Goal: Book appointment/travel/reservation

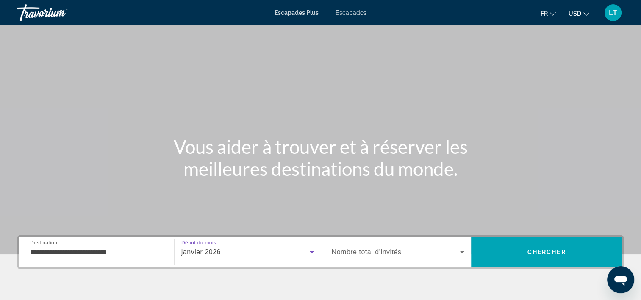
click at [308, 11] on span "Escapades Plus" at bounding box center [297, 12] width 44 height 7
click at [313, 14] on span "Escapades Plus" at bounding box center [297, 12] width 44 height 7
click at [463, 252] on icon "Widget de recherche" at bounding box center [462, 252] width 4 height 2
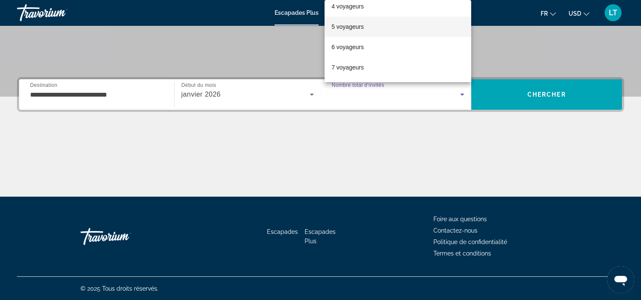
scroll to position [42, 0]
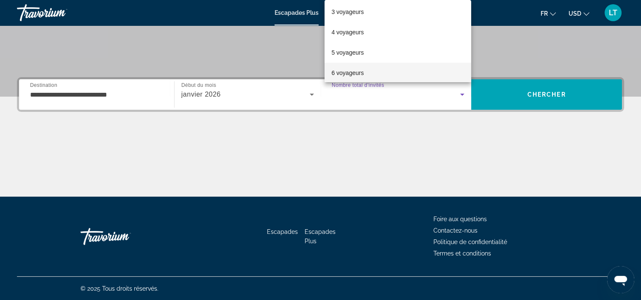
click at [359, 72] on font "6 voyageurs" at bounding box center [347, 72] width 32 height 7
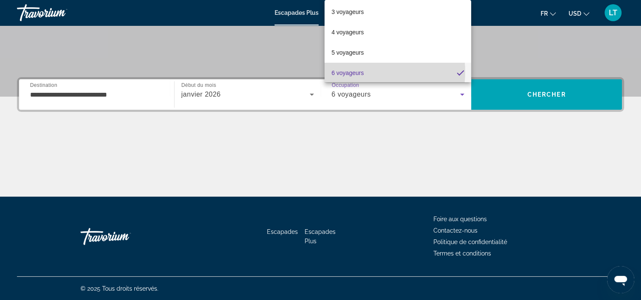
scroll to position [43, 0]
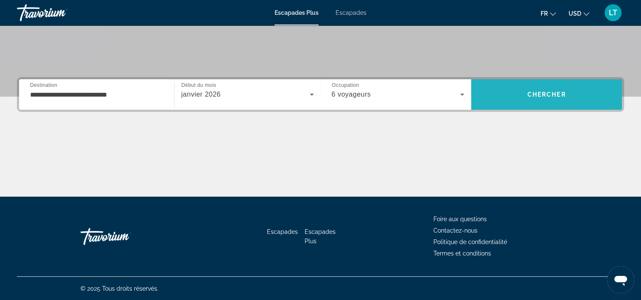
click at [507, 99] on span "Rechercher" at bounding box center [546, 94] width 151 height 20
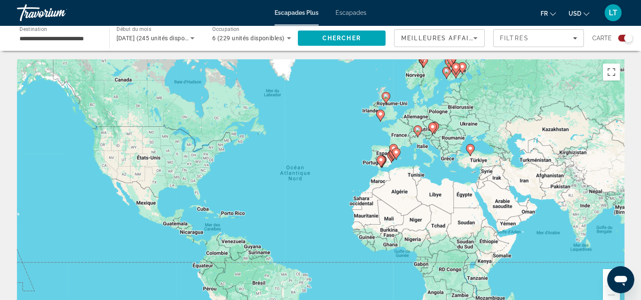
click at [388, 151] on gmp-advanced-marker "Contenu principal" at bounding box center [392, 155] width 8 height 13
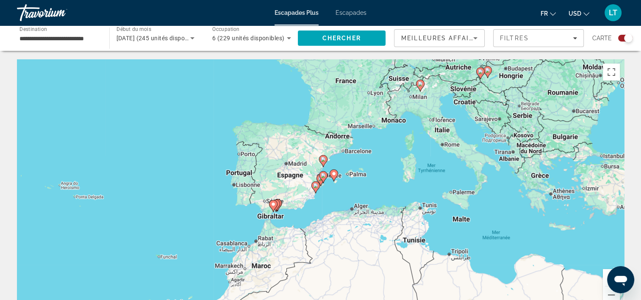
click at [295, 198] on div "Pour naviguer, appuyez sur les touches fléchées. Pour activer le glissement ave…" at bounding box center [320, 186] width 607 height 254
click at [298, 190] on div "Pour activer le glissement avec le clavier, appuyez sur Alt+Entrée. Une fois ce…" at bounding box center [320, 186] width 607 height 254
click at [318, 182] on gmp-advanced-marker "Contenu principal" at bounding box center [320, 180] width 8 height 13
type input "**********"
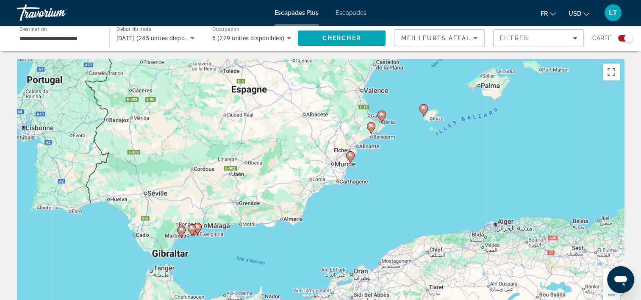
drag, startPoint x: 234, startPoint y: 209, endPoint x: 277, endPoint y: 176, distance: 54.7
click at [288, 154] on div "Pour activer le glissement avec le clavier, appuyez sur Alt+Entrée. Une fois ce…" at bounding box center [320, 186] width 607 height 254
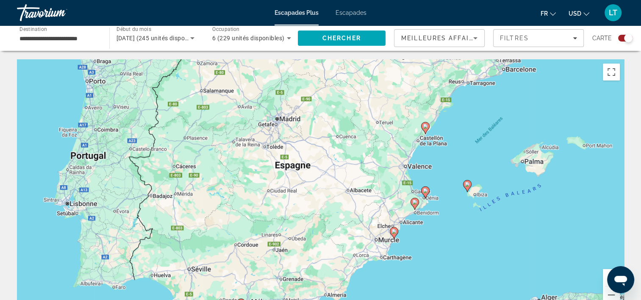
drag, startPoint x: 286, startPoint y: 169, endPoint x: 329, endPoint y: 247, distance: 89.3
click at [329, 247] on div "Pour activer le glissement avec le clavier, appuyez sur Alt+Entrée. Une fois ce…" at bounding box center [320, 186] width 607 height 254
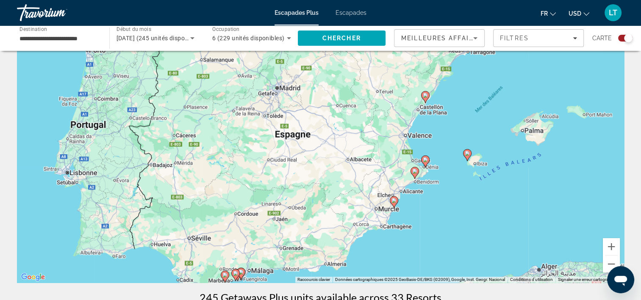
scroll to position [42, 0]
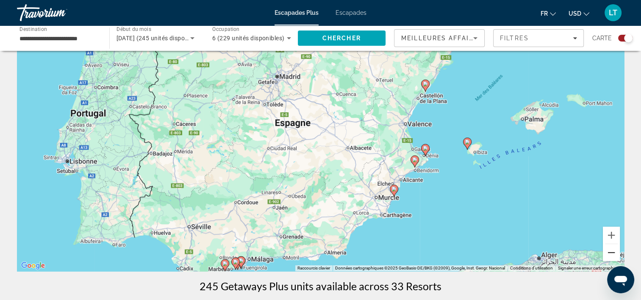
click at [611, 252] on button "Zoom arrière" at bounding box center [611, 252] width 17 height 17
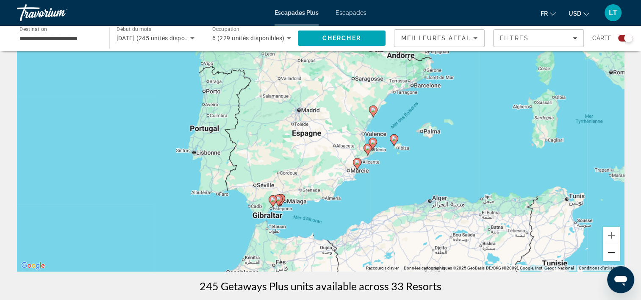
click at [611, 252] on button "Zoom arrière" at bounding box center [611, 252] width 17 height 17
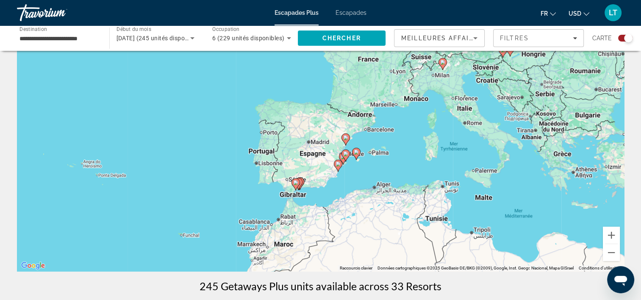
drag, startPoint x: 449, startPoint y: 135, endPoint x: 448, endPoint y: 163, distance: 27.6
click at [448, 163] on div "Pour activer le glissement avec le clavier, appuyez sur Alt+Entrée. Une fois ce…" at bounding box center [320, 144] width 607 height 254
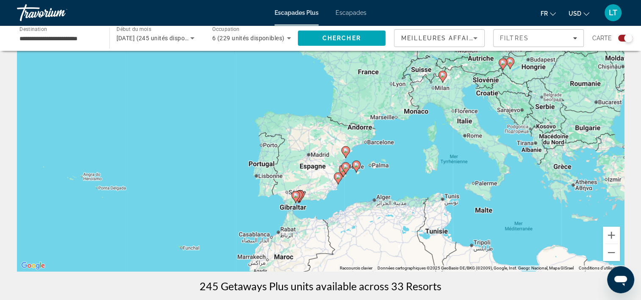
scroll to position [0, 0]
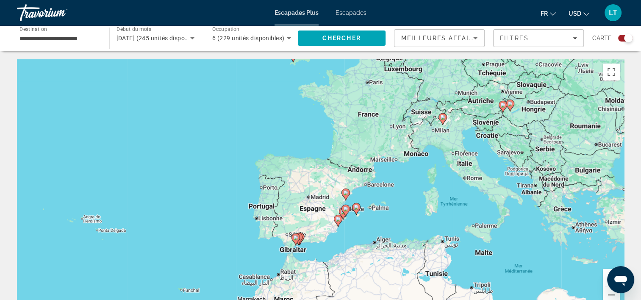
click at [346, 194] on image "Contenu principal" at bounding box center [345, 192] width 5 height 5
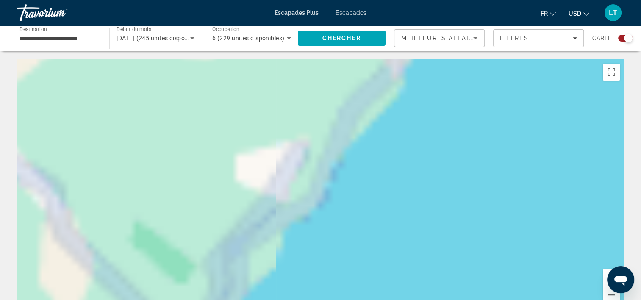
click at [346, 194] on div "Contenu principal" at bounding box center [320, 186] width 607 height 254
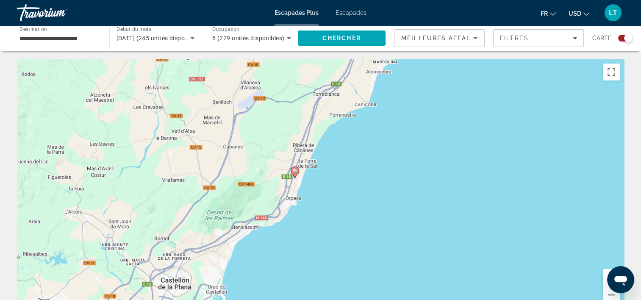
click at [293, 174] on icon "Contenu principal" at bounding box center [295, 172] width 8 height 11
click at [293, 174] on div "Pour activer le glissement avec le clavier, appuyez sur Alt+Entrée. Une fois ce…" at bounding box center [320, 186] width 607 height 254
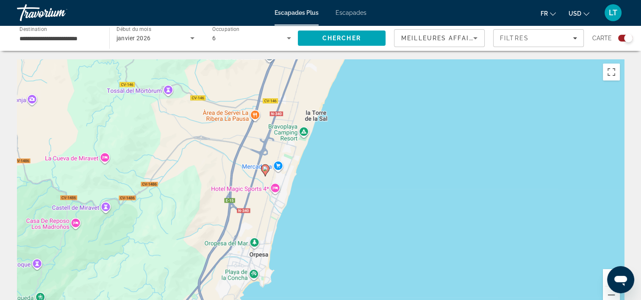
click at [266, 168] on image "Contenu principal" at bounding box center [265, 168] width 5 height 5
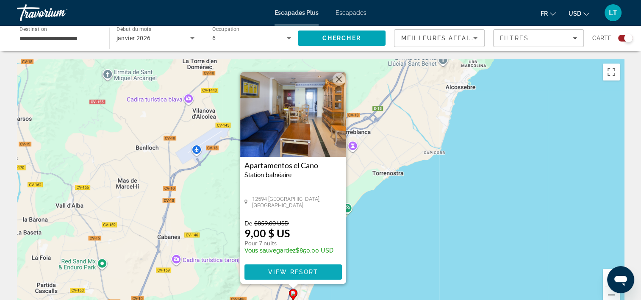
click at [310, 273] on span "View Resort" at bounding box center [293, 272] width 50 height 7
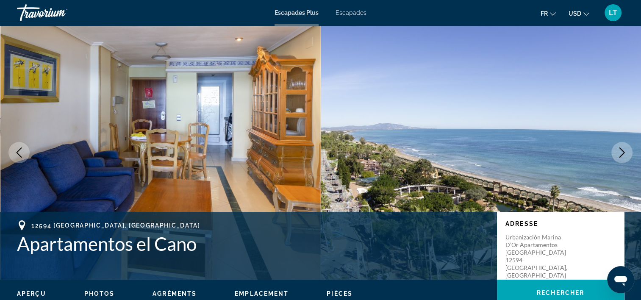
click at [624, 150] on icon "Image suivante" at bounding box center [622, 152] width 10 height 10
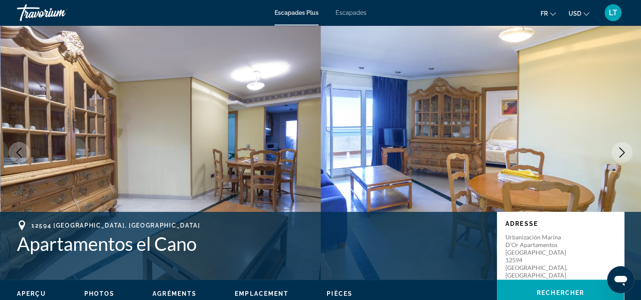
click at [622, 153] on icon "Image suivante" at bounding box center [622, 152] width 10 height 10
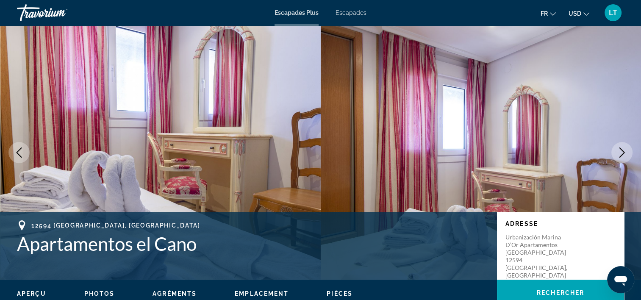
click at [622, 153] on icon "Image suivante" at bounding box center [622, 152] width 10 height 10
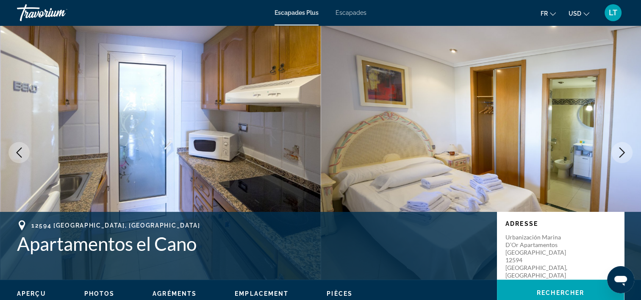
click at [622, 153] on icon "Image suivante" at bounding box center [622, 152] width 10 height 10
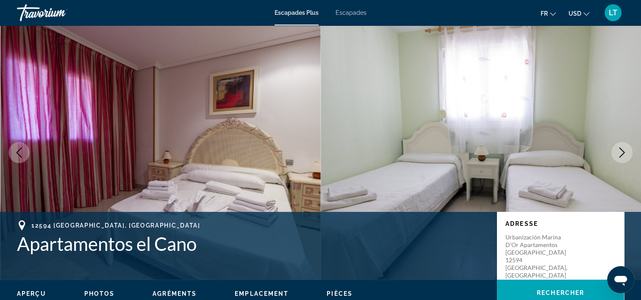
click at [622, 153] on icon "Image suivante" at bounding box center [622, 152] width 10 height 10
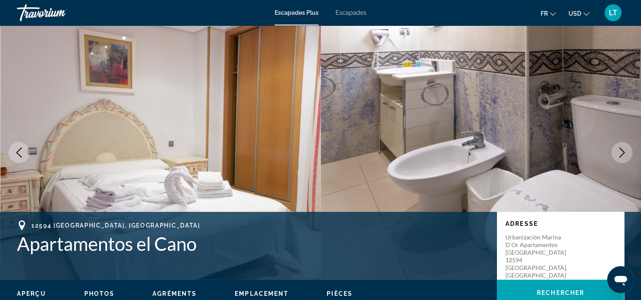
click at [622, 153] on icon "Image suivante" at bounding box center [622, 152] width 10 height 10
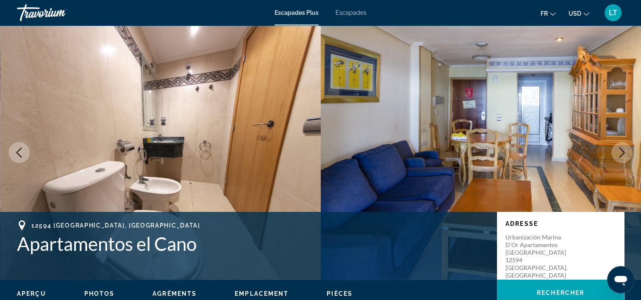
click at [622, 153] on icon "Image suivante" at bounding box center [622, 152] width 10 height 10
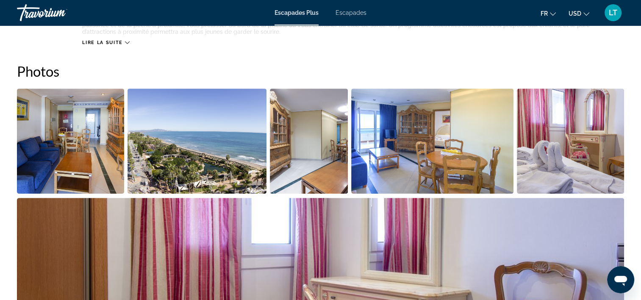
scroll to position [339, 0]
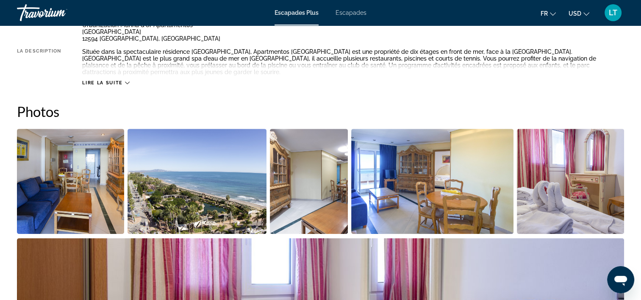
click at [79, 158] on img "Ouvrir le curseur d’image en plein écran" at bounding box center [70, 181] width 107 height 105
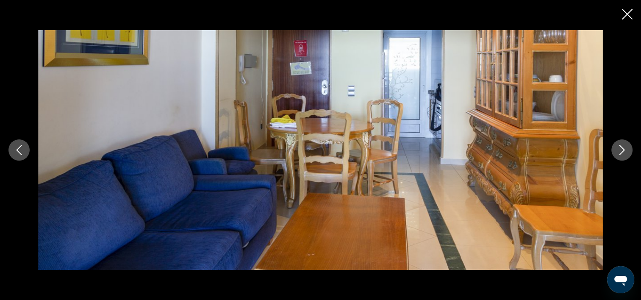
click at [621, 152] on icon "Image suivante" at bounding box center [622, 150] width 10 height 10
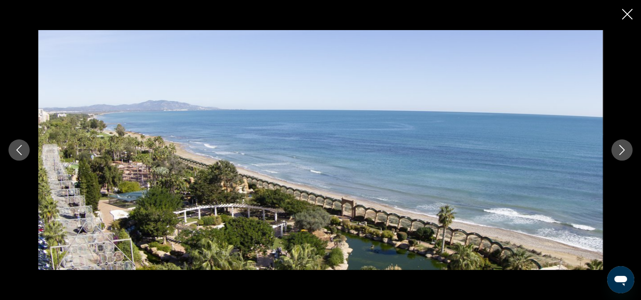
click at [621, 151] on icon "Image suivante" at bounding box center [622, 150] width 10 height 10
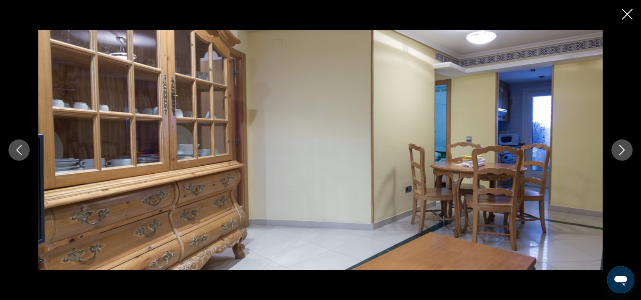
click at [621, 151] on icon "Image suivante" at bounding box center [622, 150] width 10 height 10
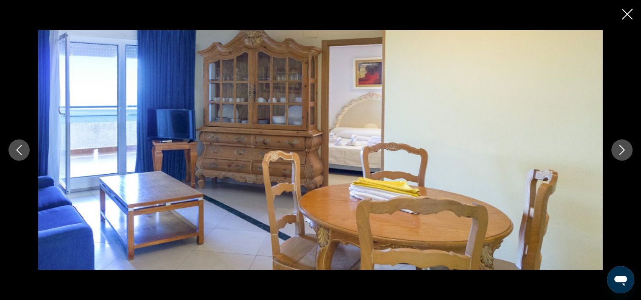
click at [621, 151] on icon "Image suivante" at bounding box center [622, 150] width 10 height 10
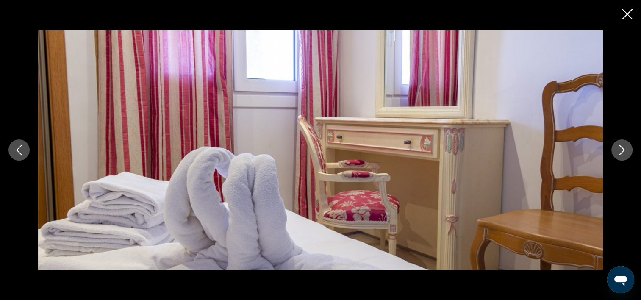
click at [621, 151] on icon "Image suivante" at bounding box center [622, 150] width 10 height 10
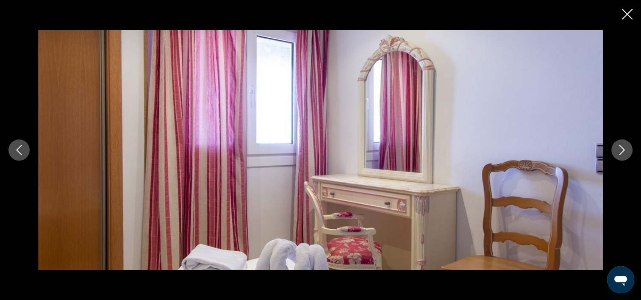
click at [622, 151] on icon "Image suivante" at bounding box center [622, 150] width 10 height 10
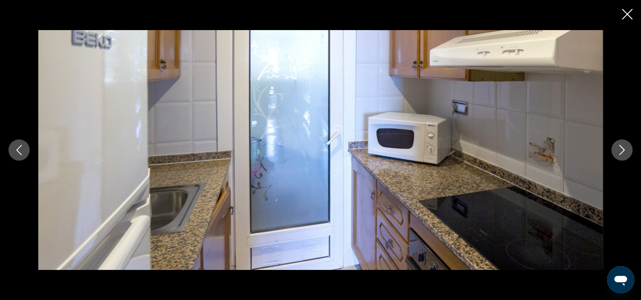
click at [622, 151] on icon "Image suivante" at bounding box center [622, 150] width 10 height 10
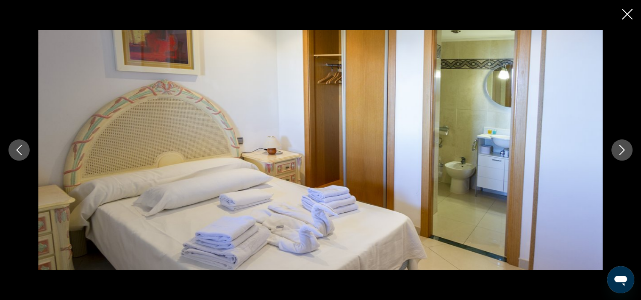
click at [622, 151] on icon "Image suivante" at bounding box center [622, 150] width 10 height 10
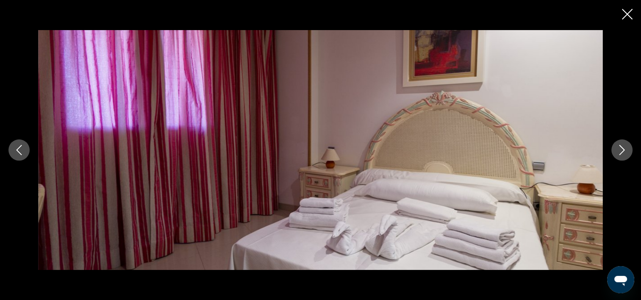
click at [625, 15] on icon "Fermer le diaporama" at bounding box center [627, 14] width 11 height 11
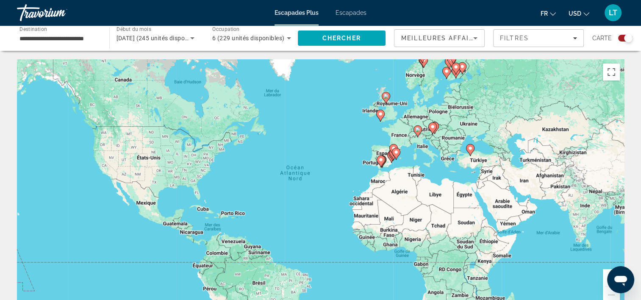
click at [587, 288] on div "Pour activer le glissement avec le clavier, appuyez sur Alt+Entrée. Une fois ce…" at bounding box center [320, 186] width 607 height 254
click at [612, 71] on button "Passer en plein écran" at bounding box center [611, 72] width 17 height 17
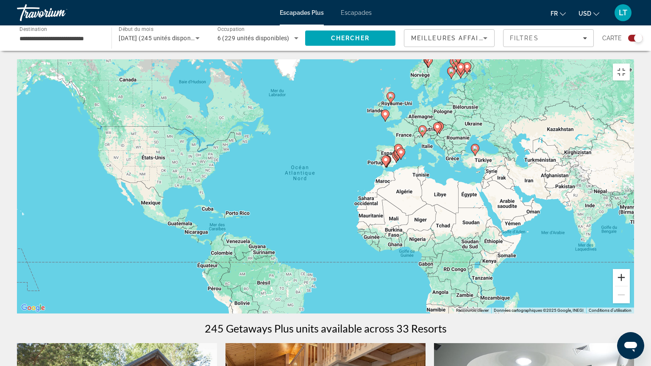
click at [630, 286] on button "Zoom avant" at bounding box center [621, 277] width 17 height 17
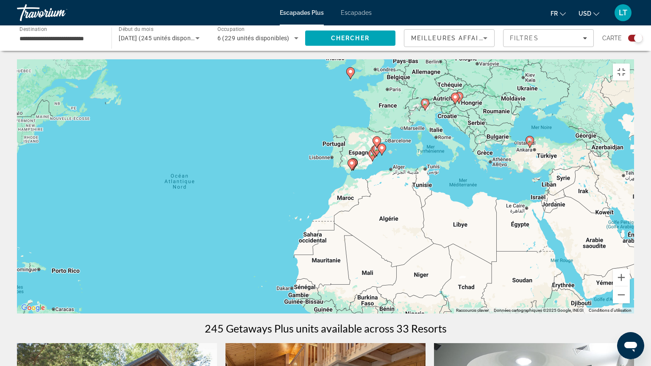
drag, startPoint x: 316, startPoint y: 151, endPoint x: 216, endPoint y: 166, distance: 101.9
click at [209, 164] on div "Pour activer le glissement avec le clavier, appuyez sur Alt+Entrée. Une fois ce…" at bounding box center [325, 186] width 617 height 254
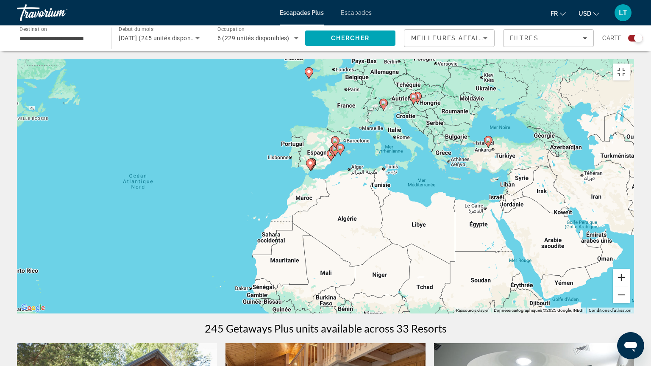
click at [630, 286] on button "Zoom avant" at bounding box center [621, 277] width 17 height 17
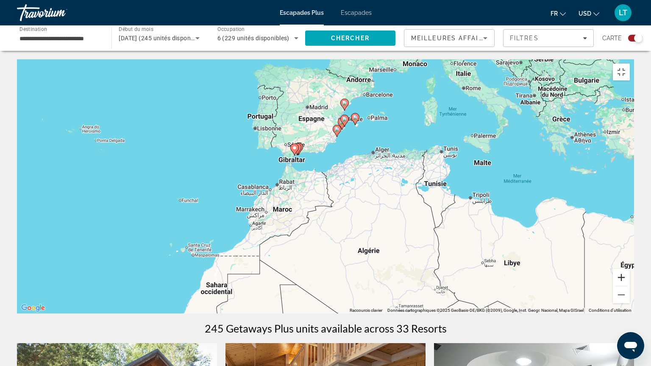
click at [630, 286] on button "Zoom avant" at bounding box center [621, 277] width 17 height 17
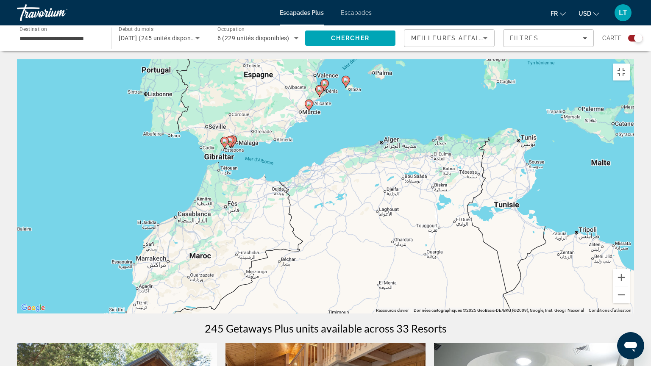
drag, startPoint x: 342, startPoint y: 123, endPoint x: 305, endPoint y: 145, distance: 42.7
click at [305, 145] on div "Pour activer le glissement avec le clavier, appuyez sur Alt+Entrée. Une fois ce…" at bounding box center [325, 186] width 617 height 254
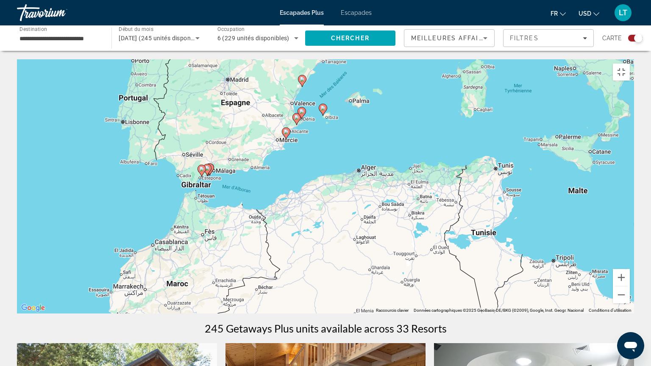
drag, startPoint x: 275, startPoint y: 103, endPoint x: 261, endPoint y: 125, distance: 24.9
click at [261, 125] on div "Pour activer le glissement avec le clavier, appuyez sur Alt+Entrée. Une fois ce…" at bounding box center [325, 186] width 617 height 254
click at [630, 286] on button "Zoom avant" at bounding box center [621, 277] width 17 height 17
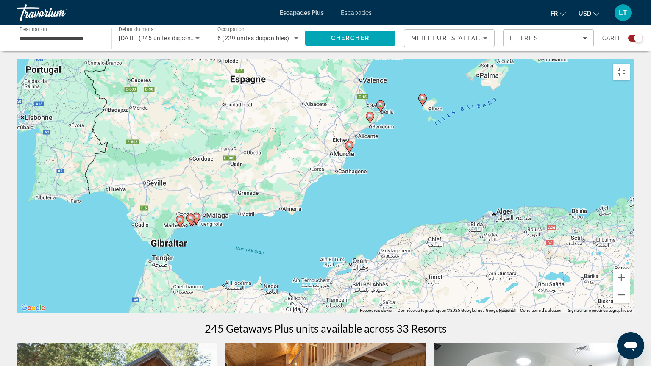
drag, startPoint x: 292, startPoint y: 113, endPoint x: 394, endPoint y: 174, distance: 118.9
click at [394, 174] on div "Pour activer le glissement avec le clavier, appuyez sur Alt+Entrée. Une fois ce…" at bounding box center [325, 186] width 617 height 254
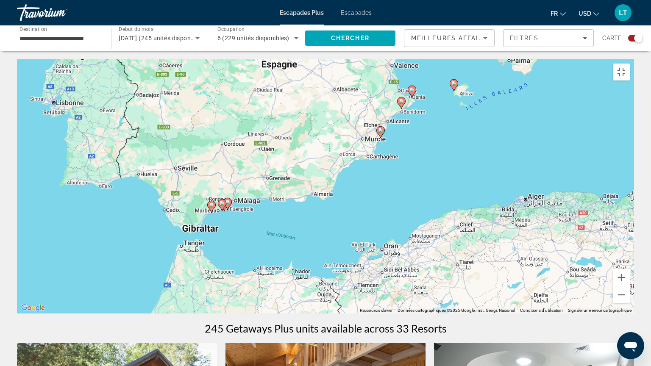
drag, startPoint x: 263, startPoint y: 227, endPoint x: 341, endPoint y: 195, distance: 84.6
click at [341, 195] on div "Pour activer le glissement avec le clavier, appuyez sur Alt+Entrée. Une fois ce…" at bounding box center [325, 186] width 617 height 254
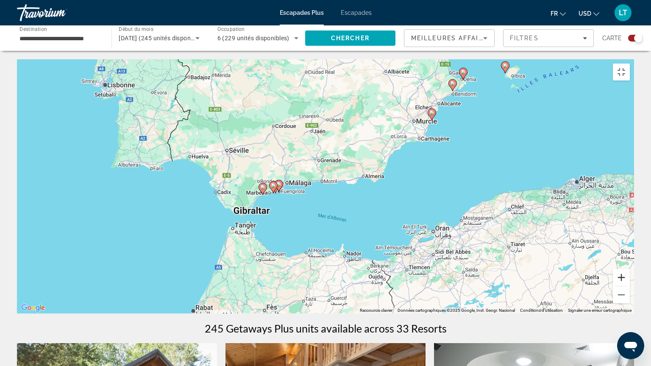
click at [630, 286] on button "Zoom avant" at bounding box center [621, 277] width 17 height 17
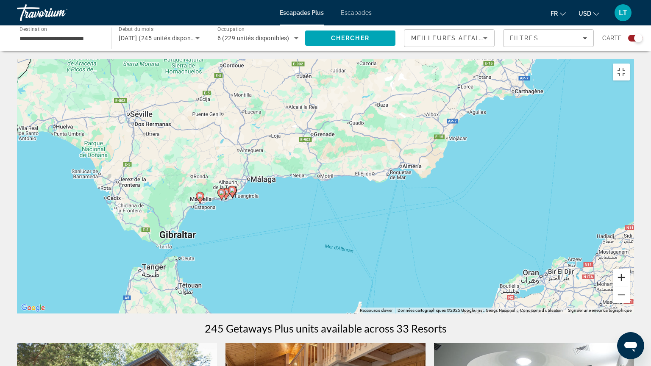
click at [630, 286] on button "Zoom avant" at bounding box center [621, 277] width 17 height 17
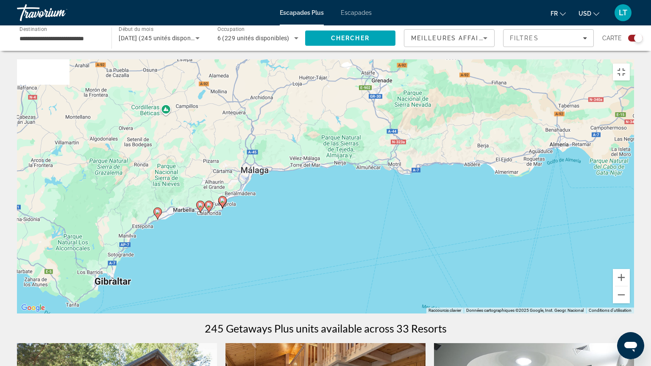
drag, startPoint x: 190, startPoint y: 250, endPoint x: 340, endPoint y: 252, distance: 150.0
click at [340, 252] on div "Pour activer le glissement avec le clavier, appuyez sur Alt+Entrée. Une fois ce…" at bounding box center [325, 186] width 617 height 254
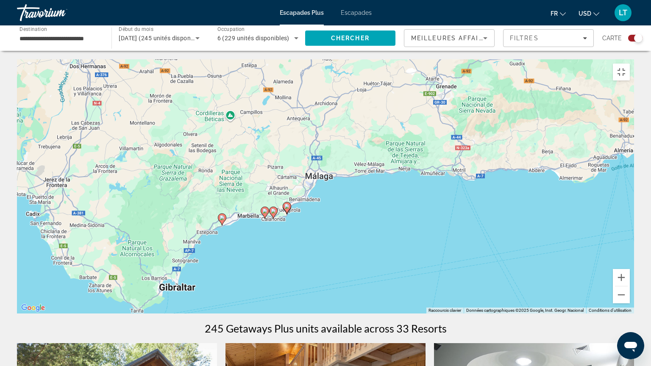
click at [286, 205] on image "Contenu principal" at bounding box center [286, 206] width 5 height 5
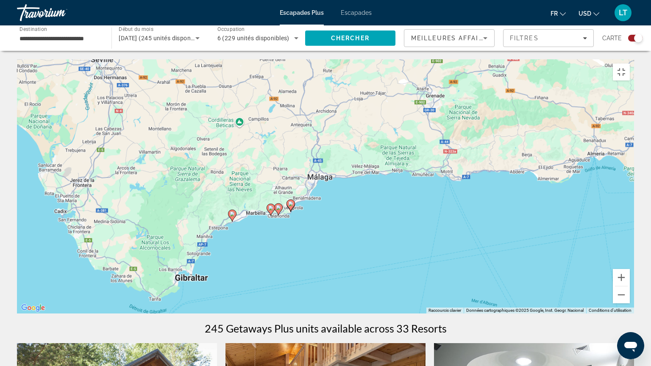
click at [286, 205] on div "Pour activer le glissement avec le clavier, appuyez sur Alt+Entrée. Une fois ce…" at bounding box center [325, 186] width 617 height 254
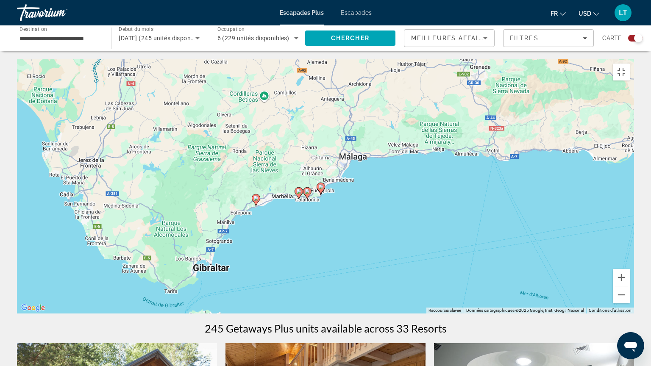
drag, startPoint x: 286, startPoint y: 205, endPoint x: 322, endPoint y: 186, distance: 40.2
click at [322, 186] on icon "Contenu principal" at bounding box center [321, 188] width 8 height 11
type input "**********"
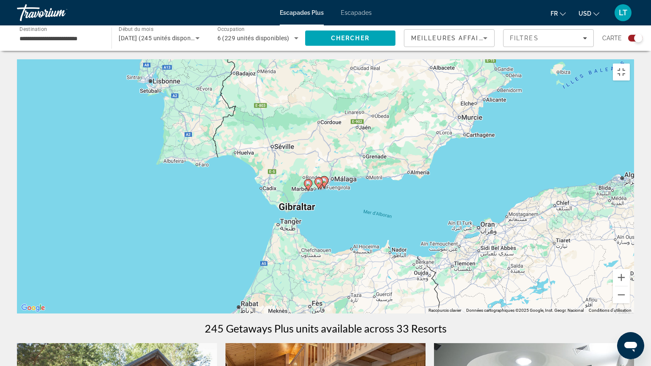
click at [325, 179] on image "Contenu principal" at bounding box center [324, 180] width 5 height 5
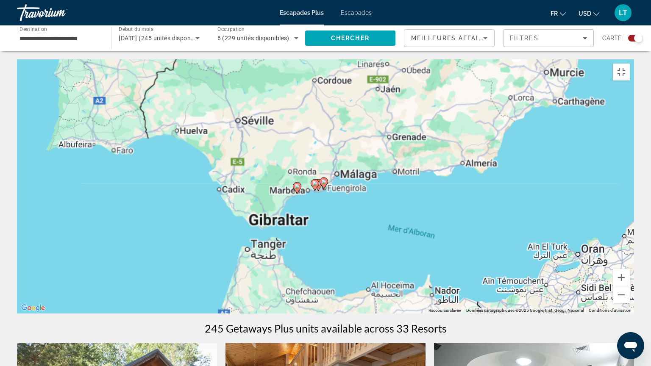
click at [325, 179] on image "Contenu principal" at bounding box center [323, 181] width 5 height 5
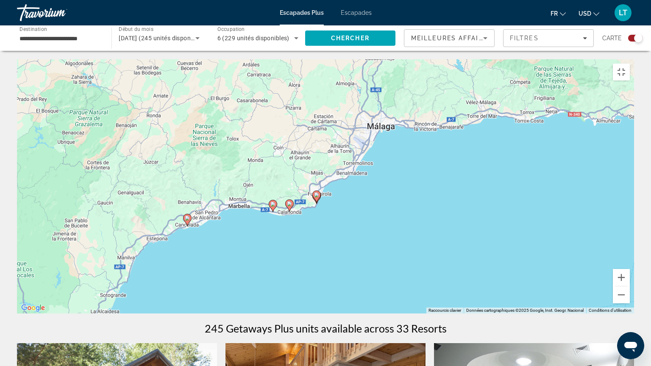
drag, startPoint x: 325, startPoint y: 179, endPoint x: 316, endPoint y: 195, distance: 18.4
click at [316, 195] on icon "Contenu principal" at bounding box center [317, 196] width 8 height 11
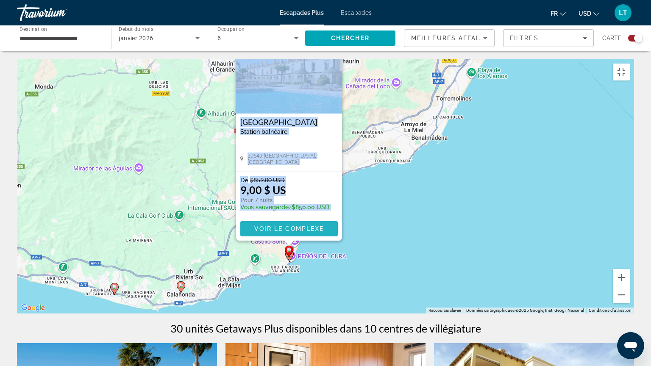
drag, startPoint x: 316, startPoint y: 195, endPoint x: 304, endPoint y: 225, distance: 32.3
click at [304, 225] on span "Voir le complexe" at bounding box center [289, 228] width 70 height 7
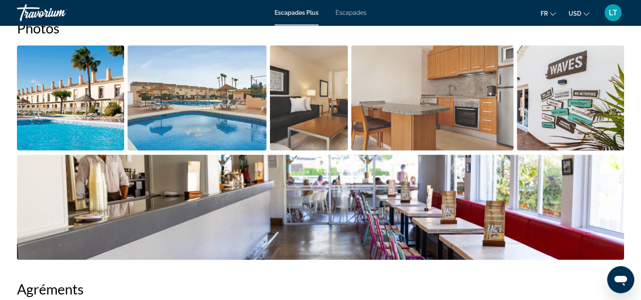
scroll to position [424, 0]
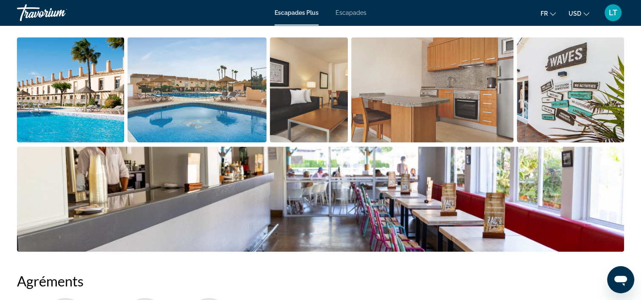
click at [73, 97] on img "Ouvrir le curseur d’image en plein écran" at bounding box center [70, 89] width 107 height 105
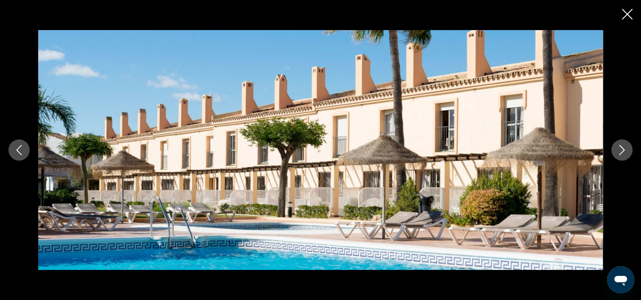
click at [623, 152] on icon "Image suivante" at bounding box center [622, 150] width 10 height 10
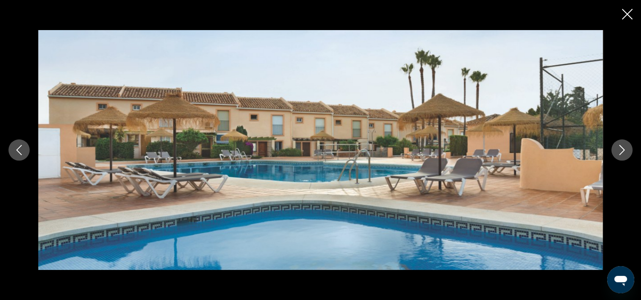
click at [623, 152] on icon "Image suivante" at bounding box center [622, 150] width 10 height 10
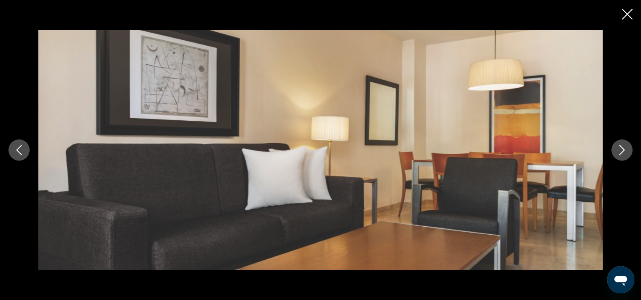
click at [623, 152] on icon "Image suivante" at bounding box center [622, 150] width 10 height 10
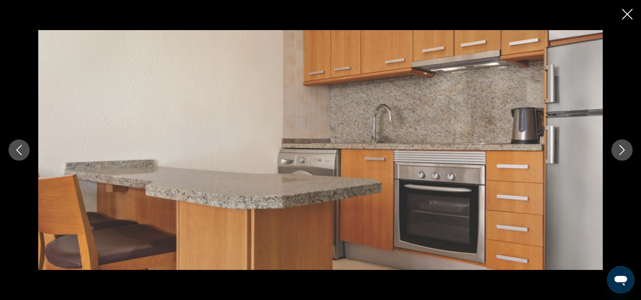
click at [623, 152] on icon "Image suivante" at bounding box center [622, 150] width 10 height 10
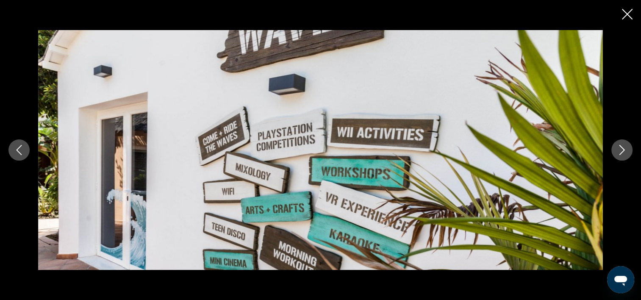
click at [623, 152] on icon "Image suivante" at bounding box center [622, 150] width 10 height 10
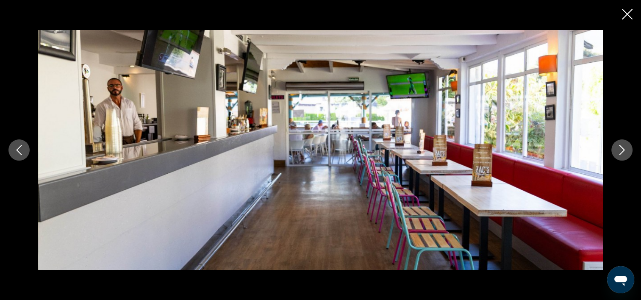
click at [623, 151] on icon "Image suivante" at bounding box center [622, 150] width 6 height 10
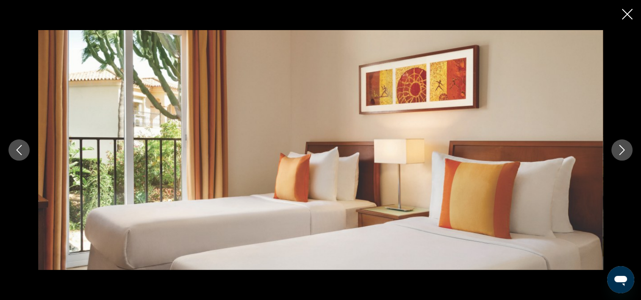
scroll to position [635, 0]
click at [626, 14] on icon "Fermer le diaporama" at bounding box center [627, 14] width 11 height 11
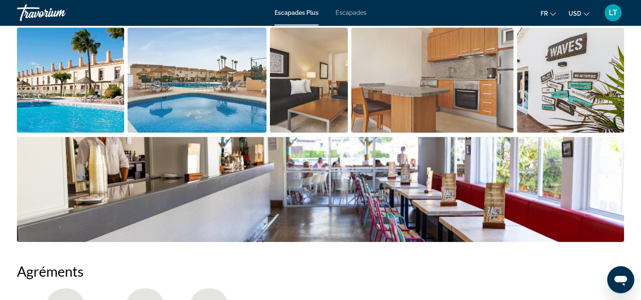
scroll to position [327, 0]
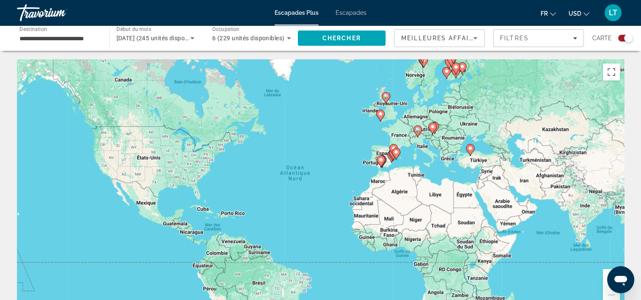
drag, startPoint x: 603, startPoint y: 233, endPoint x: 606, endPoint y: 180, distance: 53.5
click at [602, 233] on div "Pour activer le glissement avec le clavier, appuyez sur Alt+Entrée. Une fois ce…" at bounding box center [320, 186] width 607 height 254
drag, startPoint x: 613, startPoint y: 71, endPoint x: 614, endPoint y: 116, distance: 44.5
click at [613, 71] on button "Passer en plein écran" at bounding box center [611, 72] width 17 height 17
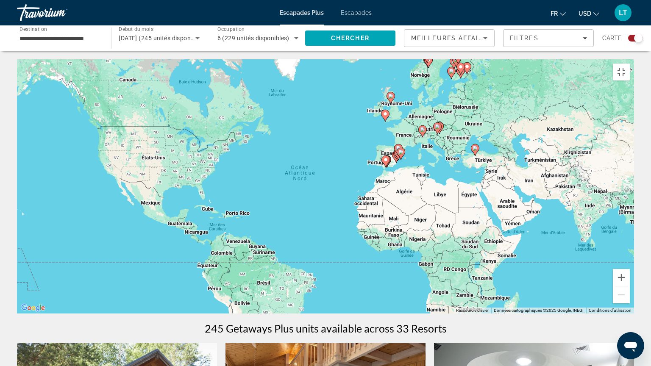
drag, startPoint x: 398, startPoint y: 204, endPoint x: 374, endPoint y: 216, distance: 26.9
click at [374, 216] on div "Pour activer le glissement avec le clavier, appuyez sur Alt+Entrée. Une fois ce…" at bounding box center [325, 186] width 617 height 254
click at [630, 286] on button "Zoom avant" at bounding box center [621, 277] width 17 height 17
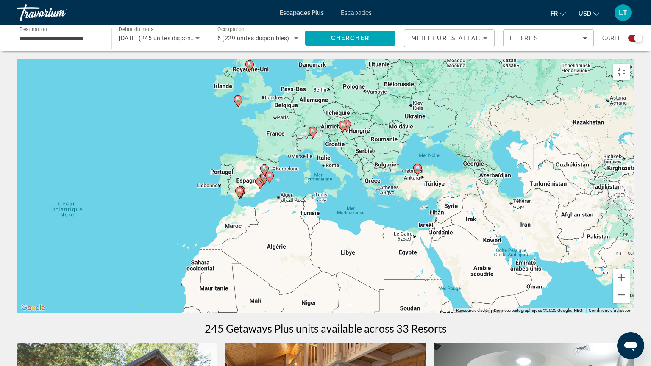
drag, startPoint x: 358, startPoint y: 162, endPoint x: 182, endPoint y: 206, distance: 181.2
click at [182, 206] on div "Pour activer le glissement avec le clavier, appuyez sur Alt+Entrée. Une fois ce…" at bounding box center [325, 186] width 617 height 254
click at [630, 286] on button "Zoom avant" at bounding box center [621, 277] width 17 height 17
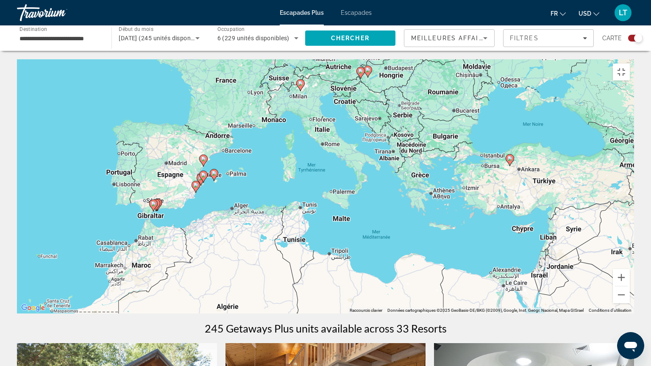
click at [163, 170] on div "Pour activer le glissement avec le clavier, appuyez sur Alt+Entrée. Une fois ce…" at bounding box center [325, 186] width 617 height 254
click at [168, 173] on div "Pour activer le glissement avec le clavier, appuyez sur Alt+Entrée. Une fois ce…" at bounding box center [325, 186] width 617 height 254
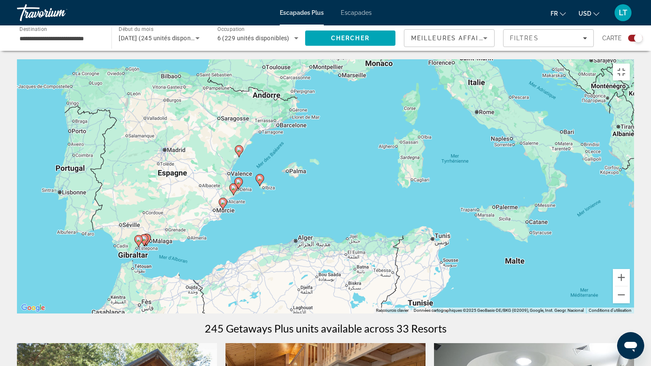
click at [259, 179] on icon "Contenu principal" at bounding box center [260, 180] width 8 height 11
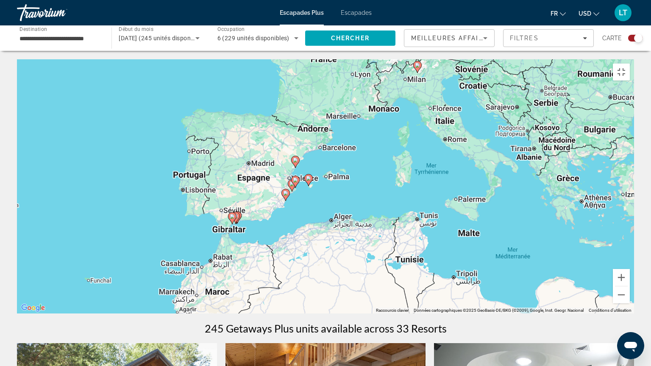
click at [260, 179] on div "Pour activer le glissement avec le clavier, appuyez sur Alt+Entrée. Une fois ce…" at bounding box center [325, 186] width 617 height 254
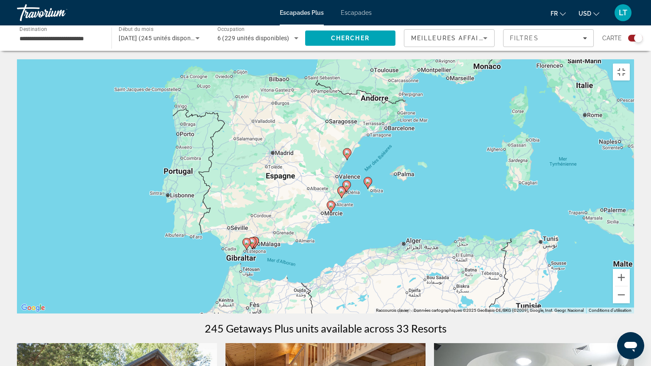
click at [368, 180] on image "Contenu principal" at bounding box center [367, 181] width 5 height 5
type input "**********"
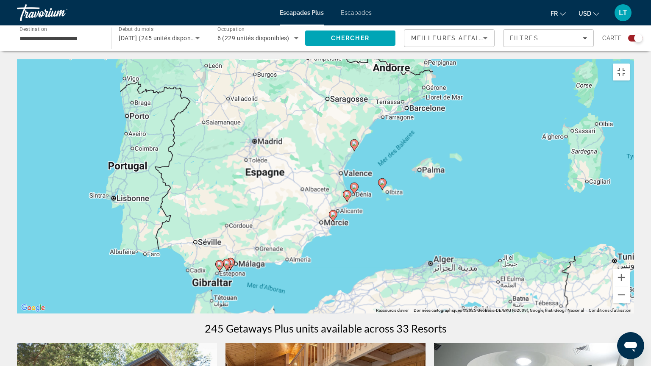
click at [368, 180] on div "Pour activer le glissement avec le clavier, appuyez sur Alt+Entrée. Une fois ce…" at bounding box center [325, 186] width 617 height 254
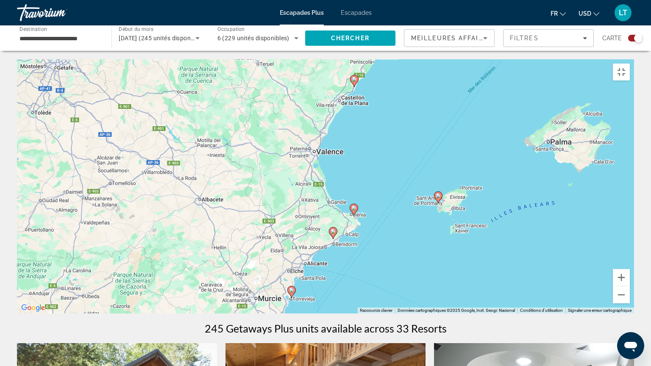
click at [438, 193] on image "Contenu principal" at bounding box center [438, 195] width 5 height 5
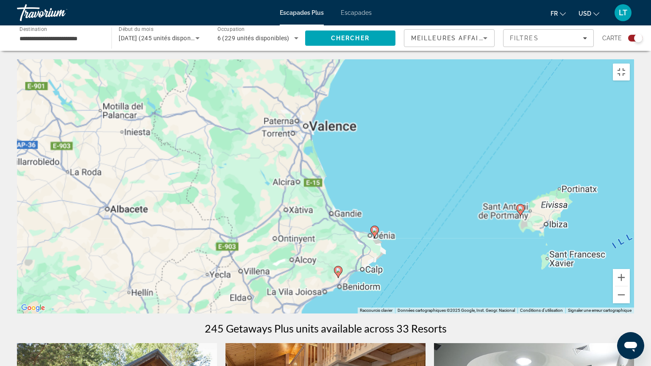
click at [438, 193] on div "Pour activer le glissement avec le clavier, appuyez sur Alt+Entrée. Une fois ce…" at bounding box center [325, 186] width 617 height 254
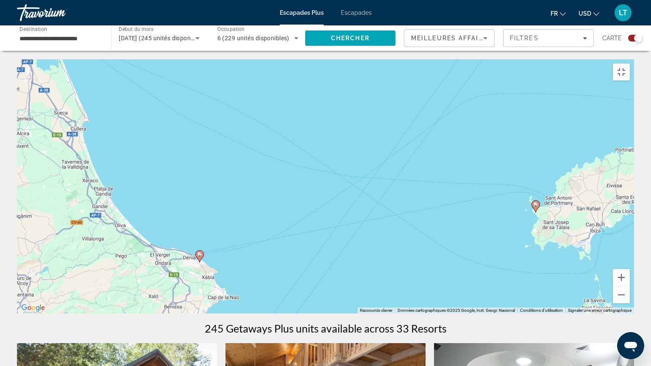
drag, startPoint x: 532, startPoint y: 238, endPoint x: 415, endPoint y: 205, distance: 121.1
click at [415, 205] on div "Pour activer le glissement avec le clavier, appuyez sur Alt+Entrée. Une fois ce…" at bounding box center [325, 186] width 617 height 254
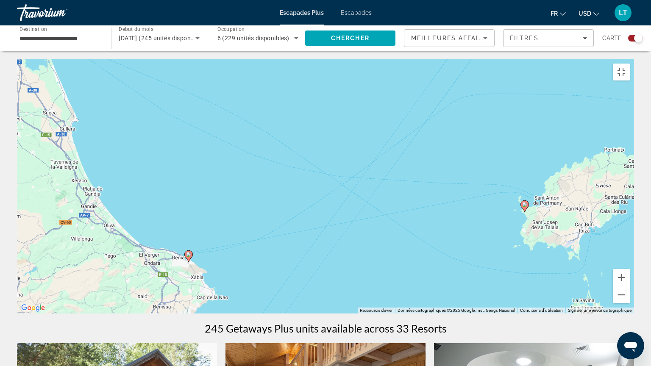
click at [524, 203] on image "Contenu principal" at bounding box center [524, 204] width 5 height 5
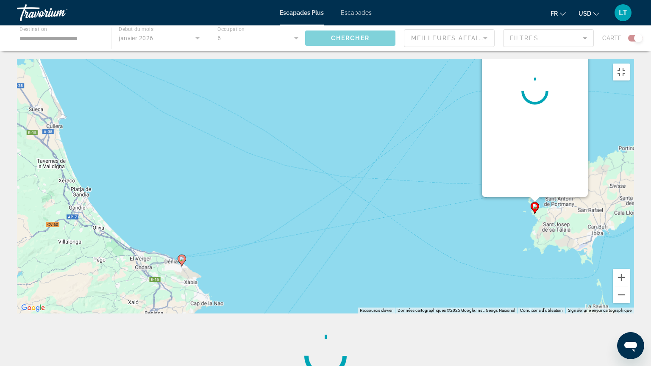
click at [524, 203] on div "Pour activer le glissement avec le clavier, appuyez sur Alt+Entrée. Une fois ce…" at bounding box center [325, 186] width 617 height 254
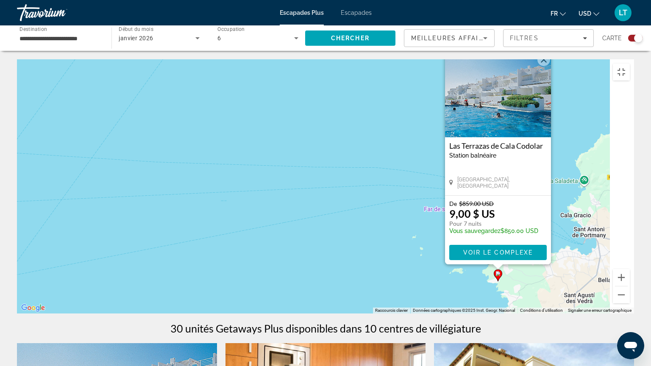
drag, startPoint x: 456, startPoint y: 175, endPoint x: 169, endPoint y: 195, distance: 287.1
click at [169, 195] on div "Pour activer le glissement avec le clavier, appuyez sur Alt+Entrée. Une fois ce…" at bounding box center [325, 186] width 617 height 254
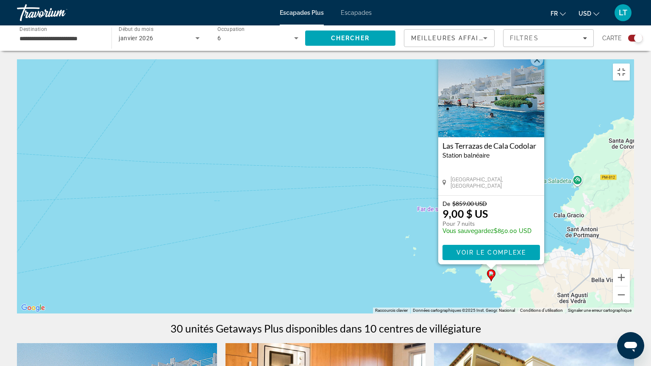
click at [511, 200] on p "De $859.00 USD" at bounding box center [486, 203] width 89 height 7
click at [511, 249] on span "Voir le complexe" at bounding box center [491, 252] width 70 height 7
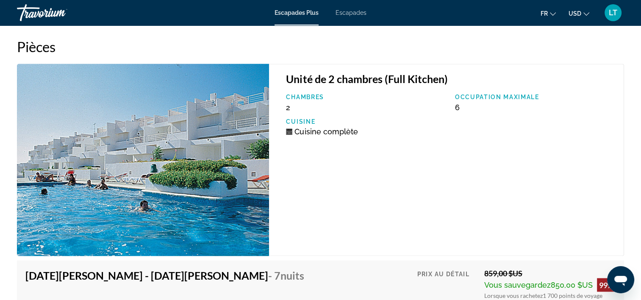
scroll to position [1271, 0]
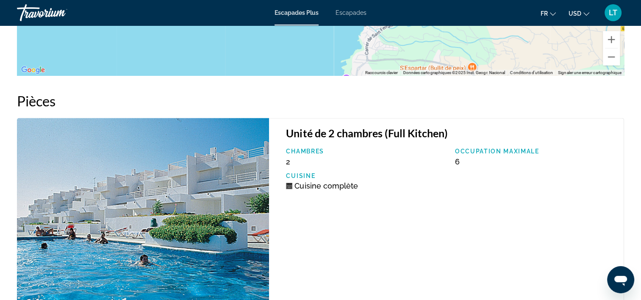
click at [212, 160] on img "Contenu principal" at bounding box center [143, 214] width 252 height 192
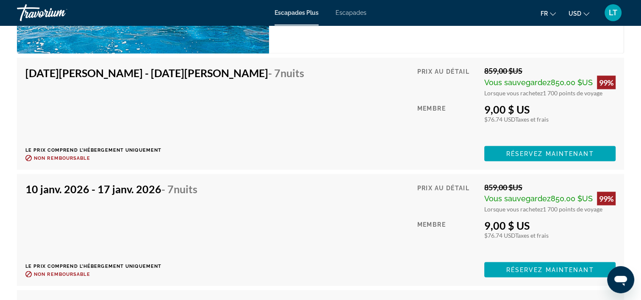
scroll to position [1398, 0]
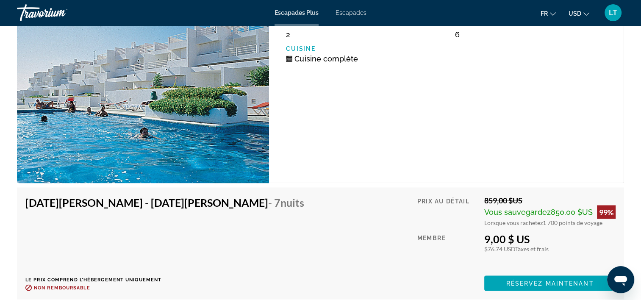
click at [195, 119] on img "Contenu principal" at bounding box center [143, 87] width 252 height 192
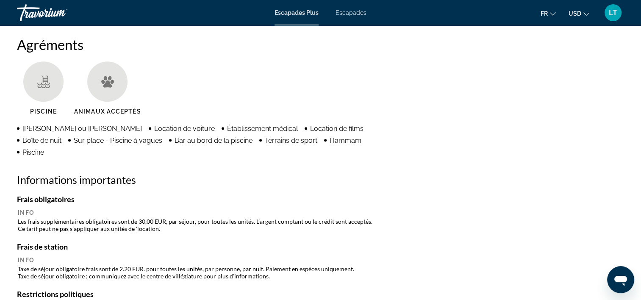
scroll to position [339, 0]
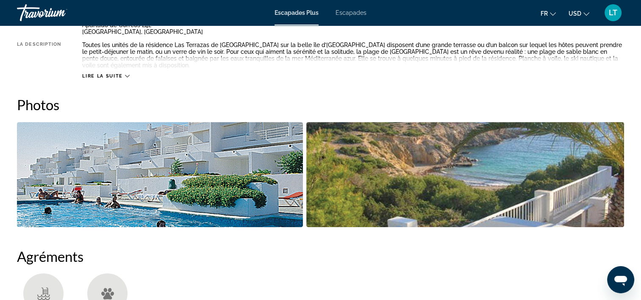
click at [194, 146] on img "Ouvrir le curseur d’image en plein écran" at bounding box center [160, 174] width 286 height 105
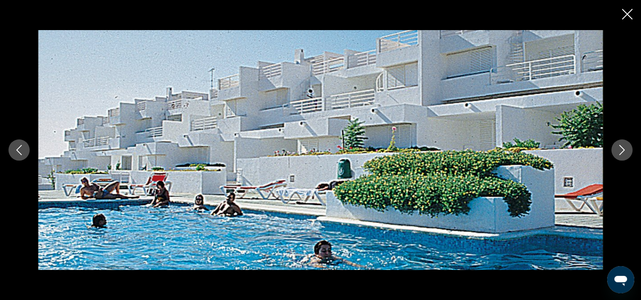
click at [622, 148] on icon "Image suivante" at bounding box center [622, 150] width 10 height 10
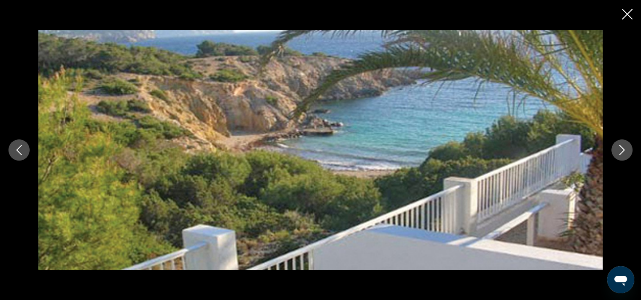
click at [622, 148] on icon "Image suivante" at bounding box center [622, 150] width 10 height 10
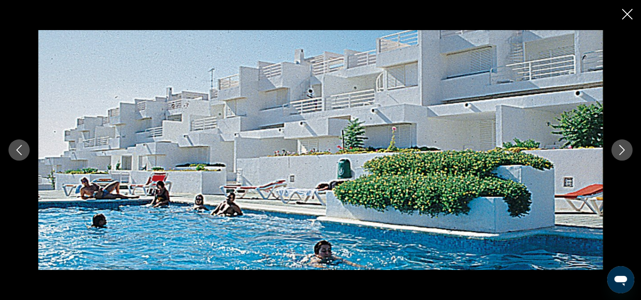
click at [622, 148] on icon "Image suivante" at bounding box center [622, 150] width 10 height 10
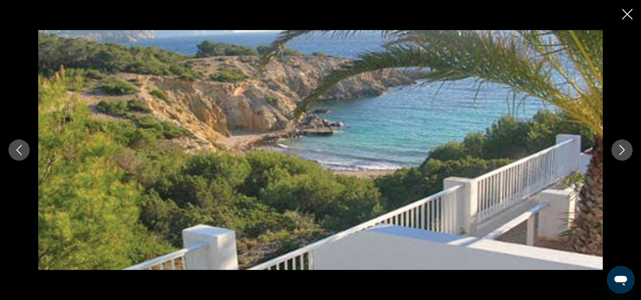
click at [622, 148] on icon "Image suivante" at bounding box center [622, 150] width 10 height 10
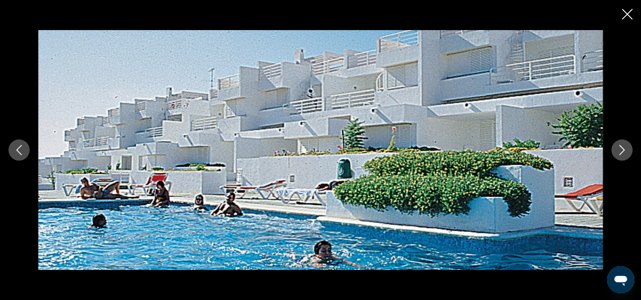
click at [16, 150] on icon "Image précédente" at bounding box center [19, 150] width 10 height 10
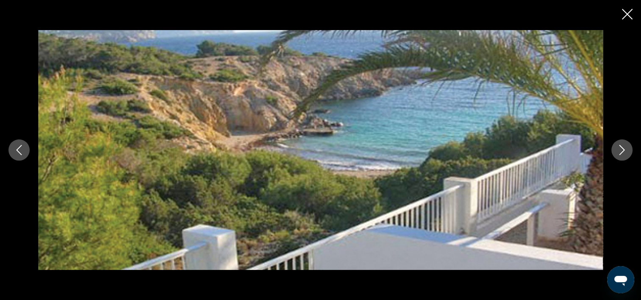
click at [19, 150] on icon "Image précédente" at bounding box center [19, 150] width 10 height 10
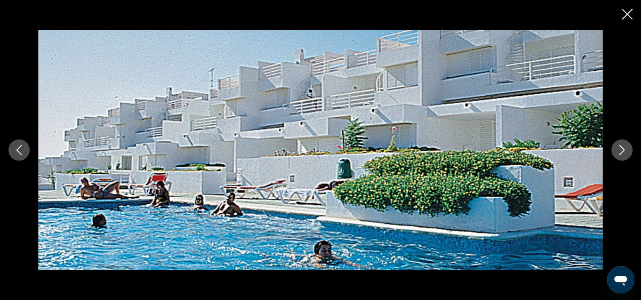
click at [156, 227] on img "Contenu principal" at bounding box center [320, 150] width 565 height 240
click at [626, 17] on icon "Fermer le diaporama" at bounding box center [627, 14] width 11 height 11
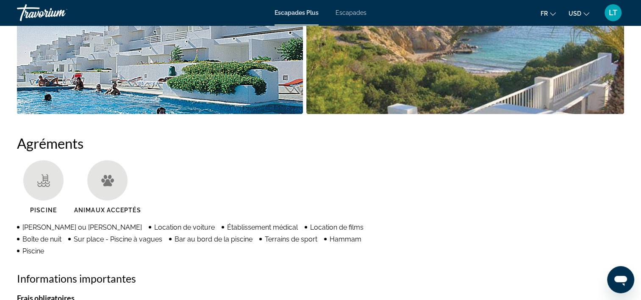
scroll to position [466, 0]
